Goal: Communication & Community: Answer question/provide support

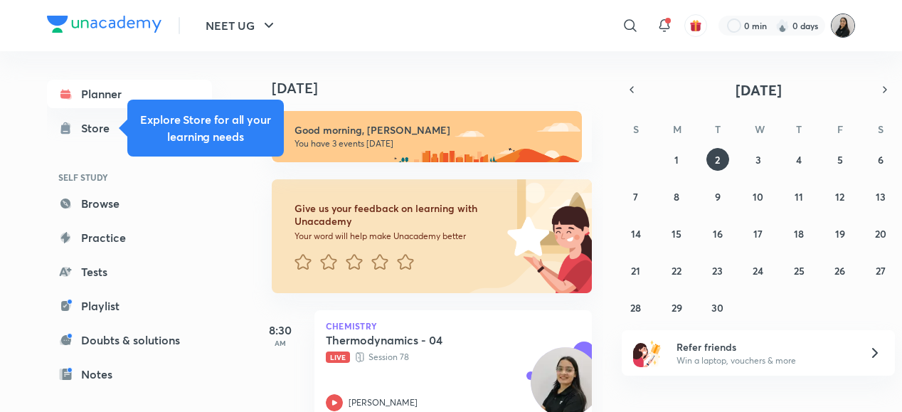
click at [844, 29] on img at bounding box center [843, 26] width 24 height 24
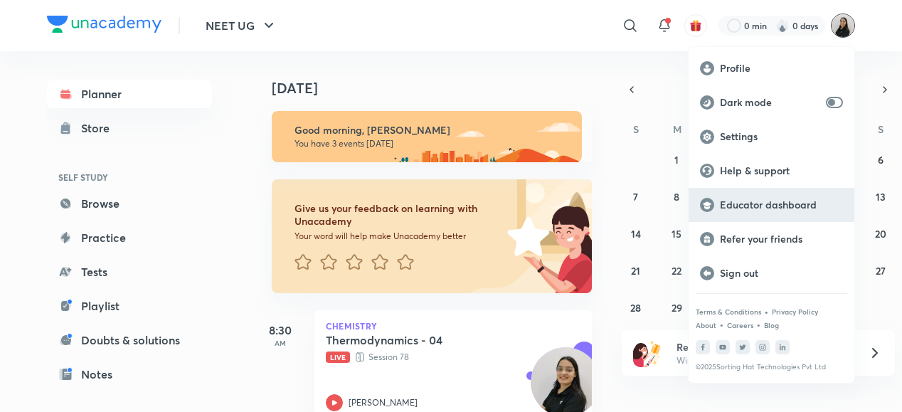
click at [763, 208] on p "Educator dashboard" at bounding box center [781, 204] width 123 height 13
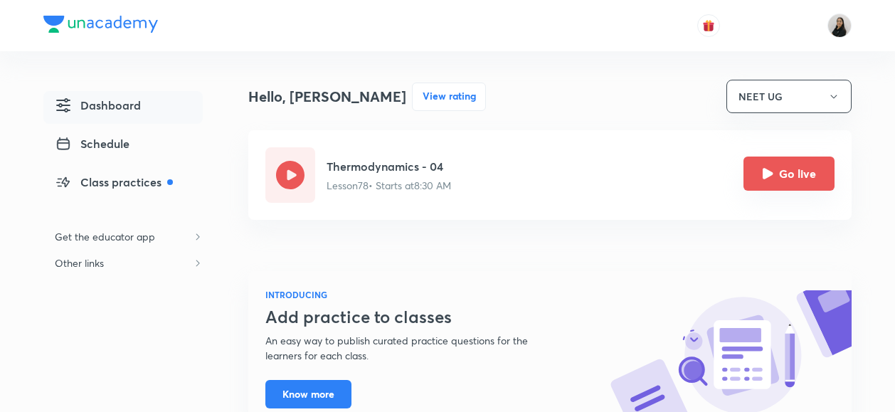
click at [777, 188] on button "Go live" at bounding box center [788, 173] width 91 height 34
click at [771, 176] on icon "Go live" at bounding box center [767, 173] width 11 height 11
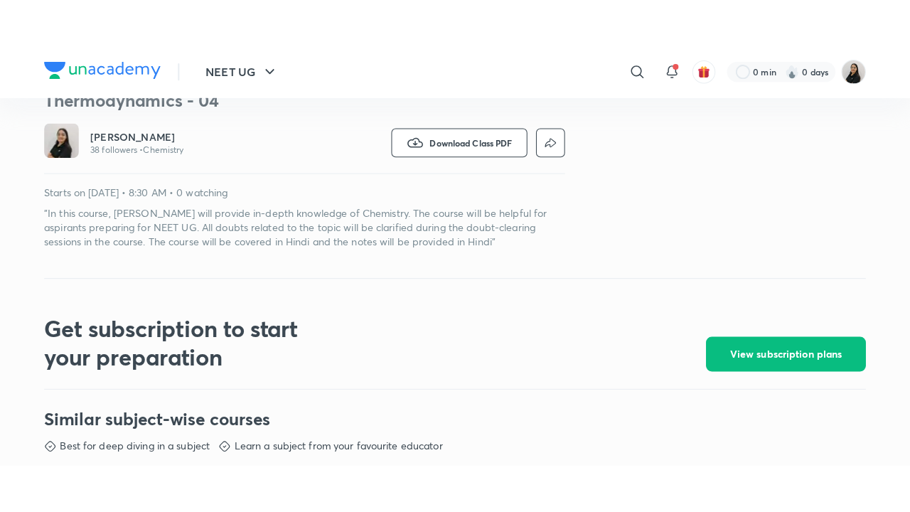
scroll to position [441, 0]
